Goal: Task Accomplishment & Management: Use online tool/utility

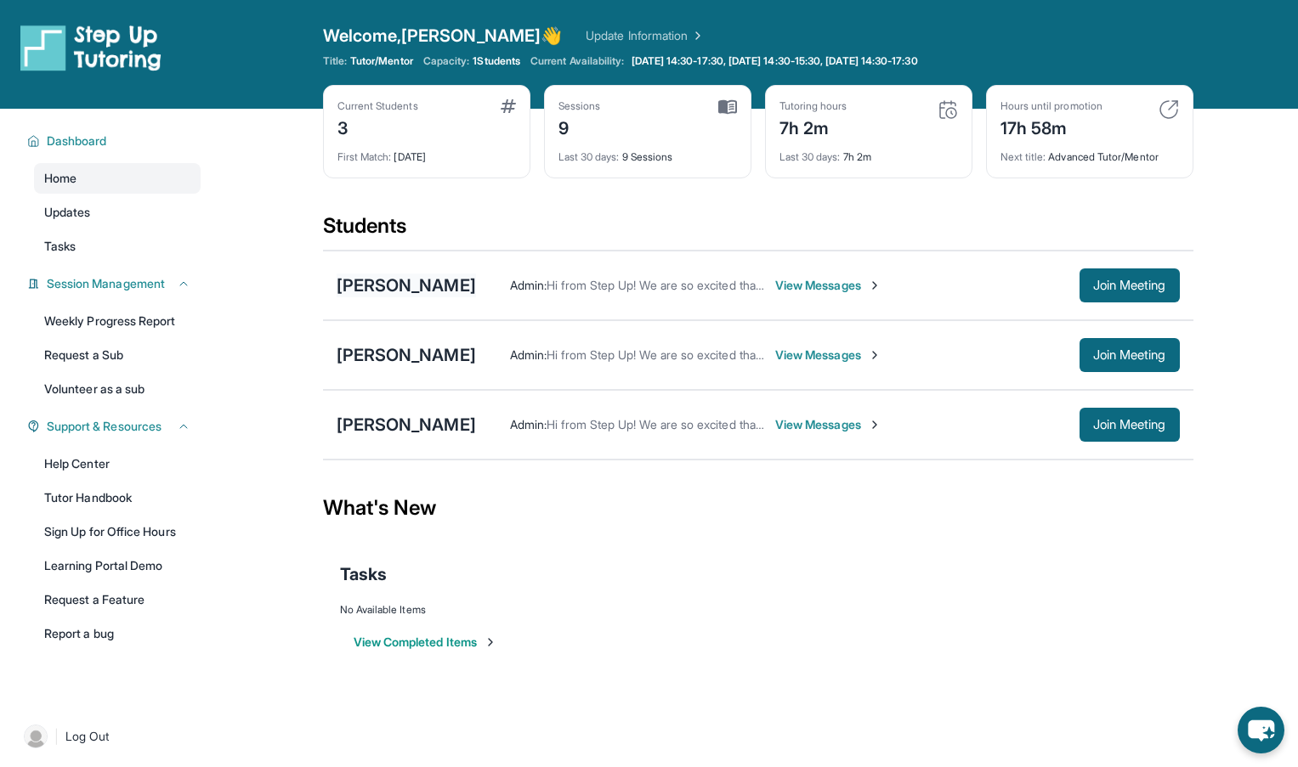
click at [466, 283] on div "[PERSON_NAME]" at bounding box center [406, 286] width 139 height 24
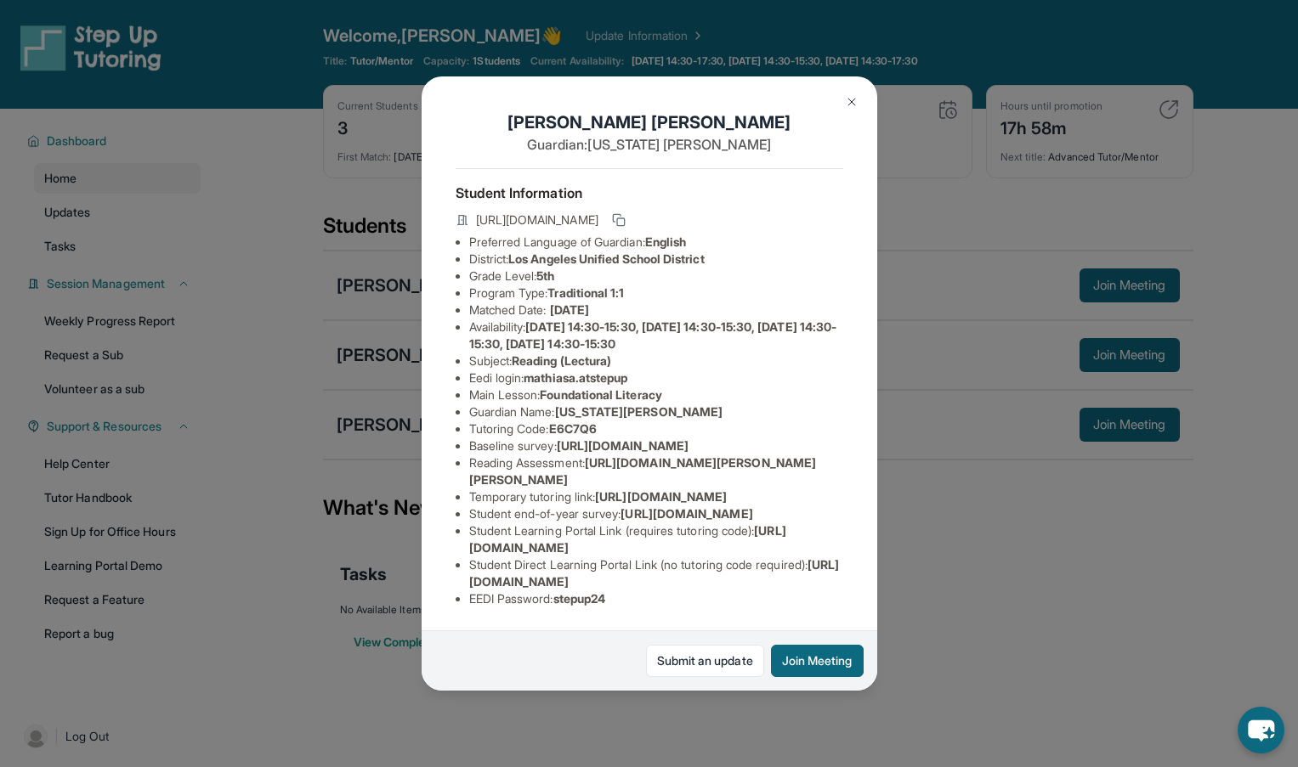
click at [591, 489] on li "Reading Assessment : [URL][DOMAIN_NAME][PERSON_NAME][PERSON_NAME]" at bounding box center [656, 472] width 374 height 34
drag, startPoint x: 592, startPoint y: 512, endPoint x: 766, endPoint y: 541, distance: 175.8
click at [766, 541] on div "[PERSON_NAME] Guardian: [US_STATE][PERSON_NAME] Student Information [URL][DOMAI…" at bounding box center [650, 383] width 456 height 614
copy span "[URL][DOMAIN_NAME][PERSON_NAME][PERSON_NAME]"
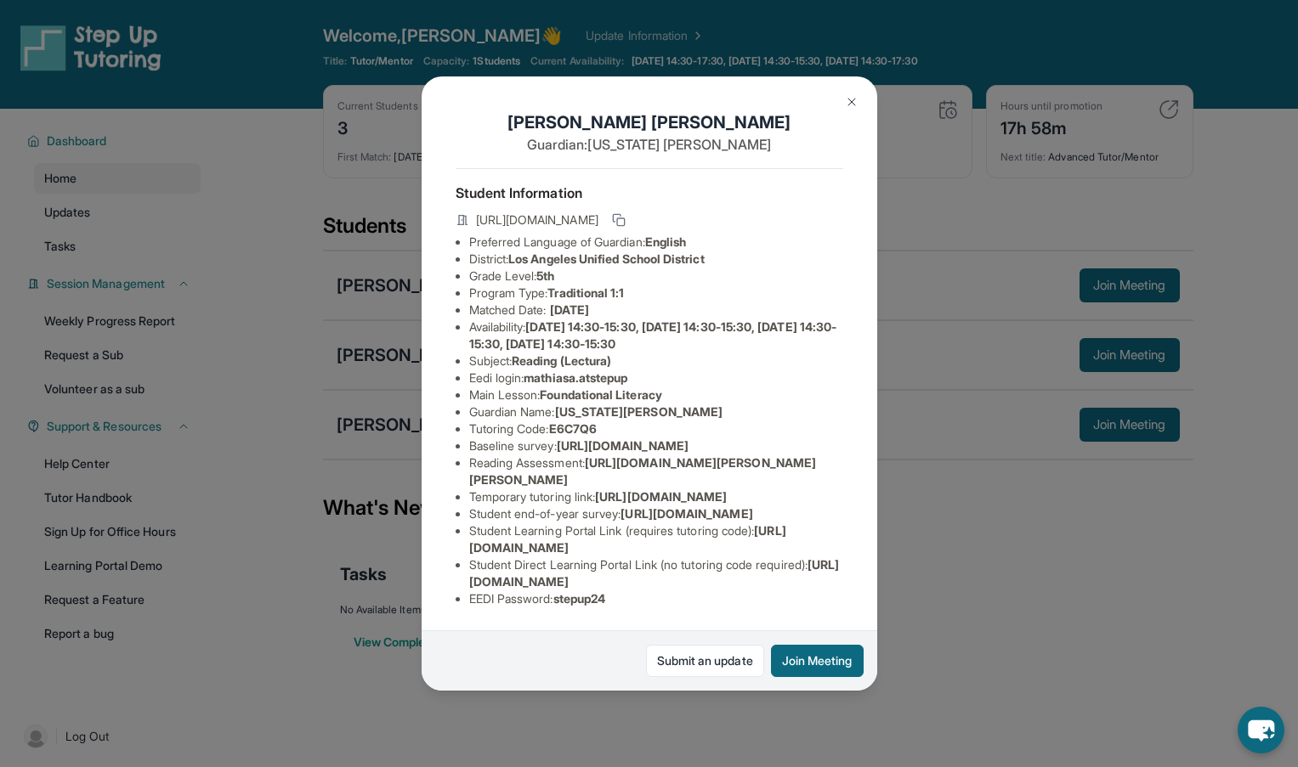
click at [852, 104] on img at bounding box center [852, 102] width 14 height 14
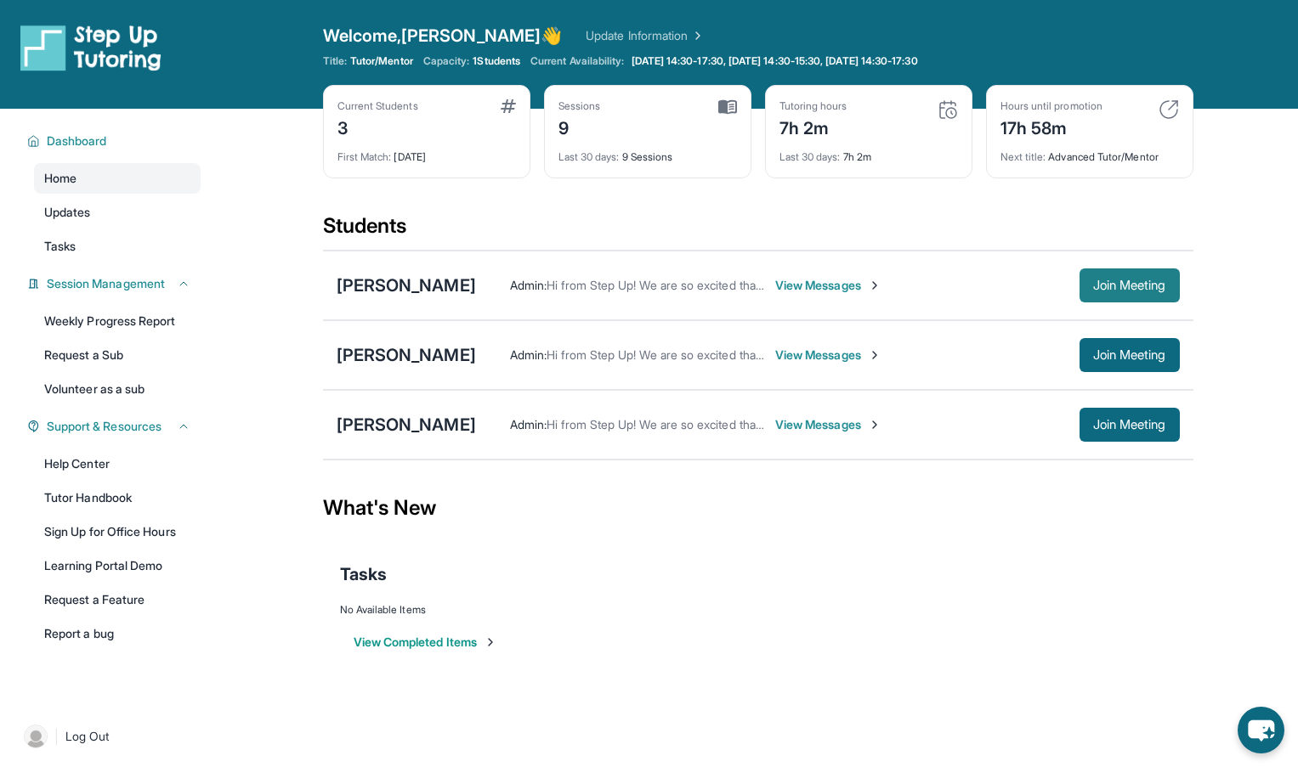
click at [1093, 282] on span "Join Meeting" at bounding box center [1129, 285] width 73 height 10
click at [1091, 305] on div "[PERSON_NAME] Admin : Hi from Step Up! We are so excited that you are matched w…" at bounding box center [758, 286] width 870 height 70
click at [1091, 293] on button "Join Meeting" at bounding box center [1129, 286] width 100 height 34
